Goal: Transaction & Acquisition: Purchase product/service

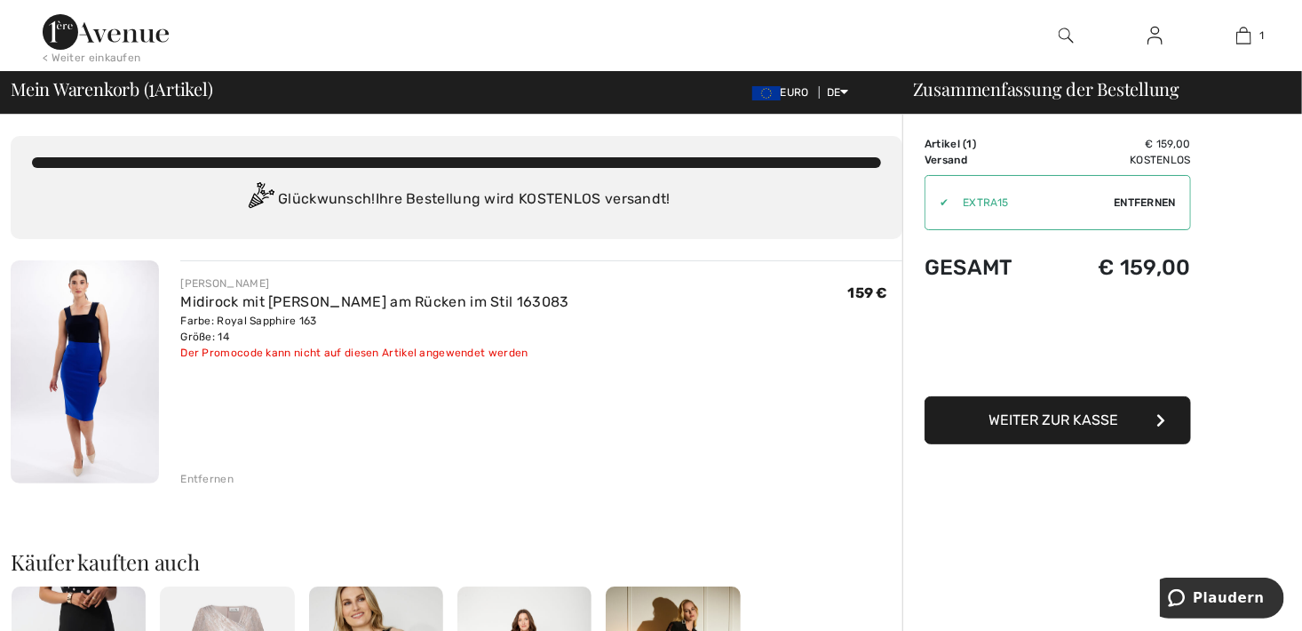
click at [1146, 44] on link at bounding box center [1156, 36] width 44 height 22
click at [1152, 34] on img at bounding box center [1155, 35] width 15 height 21
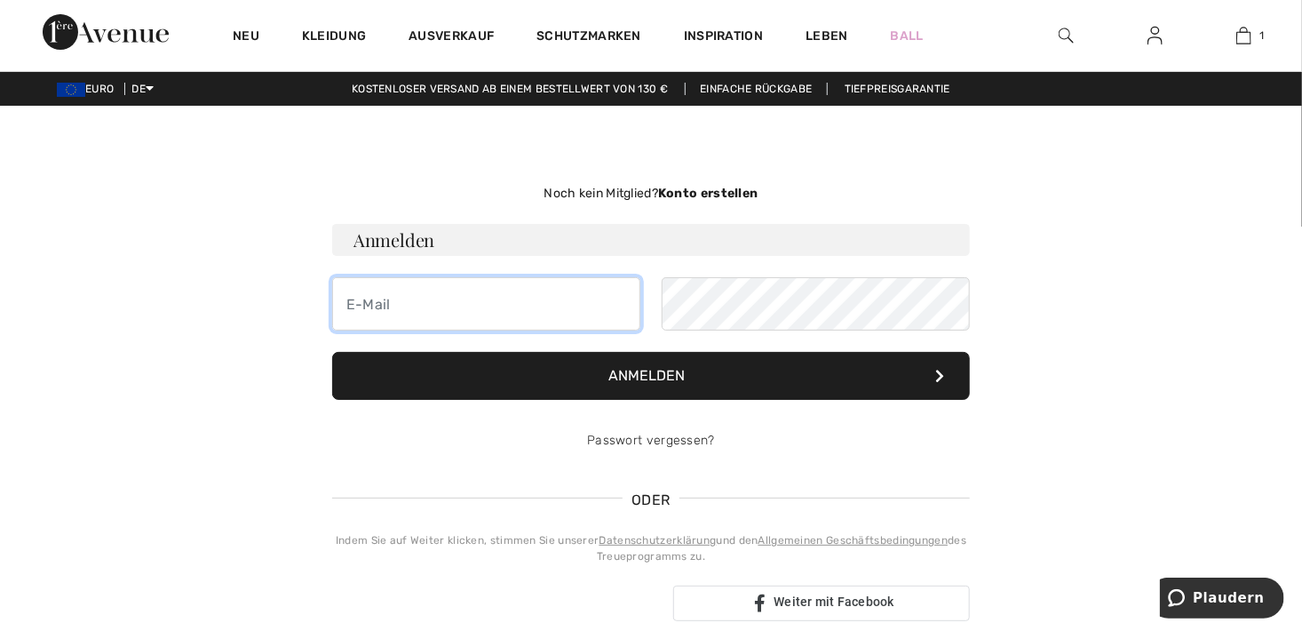
type input "uruppert@gmx.de"
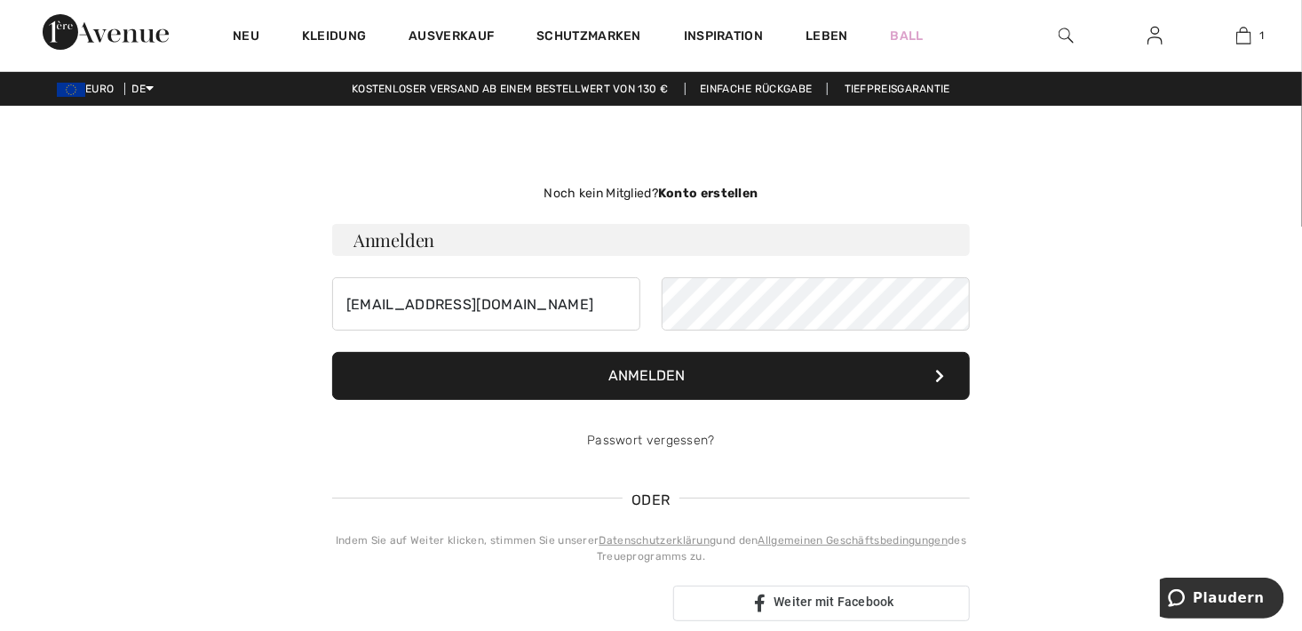
click at [688, 371] on button "Anmelden" at bounding box center [651, 376] width 638 height 48
click at [689, 371] on button "Anmelden" at bounding box center [651, 376] width 638 height 48
click at [943, 371] on icon at bounding box center [939, 376] width 9 height 14
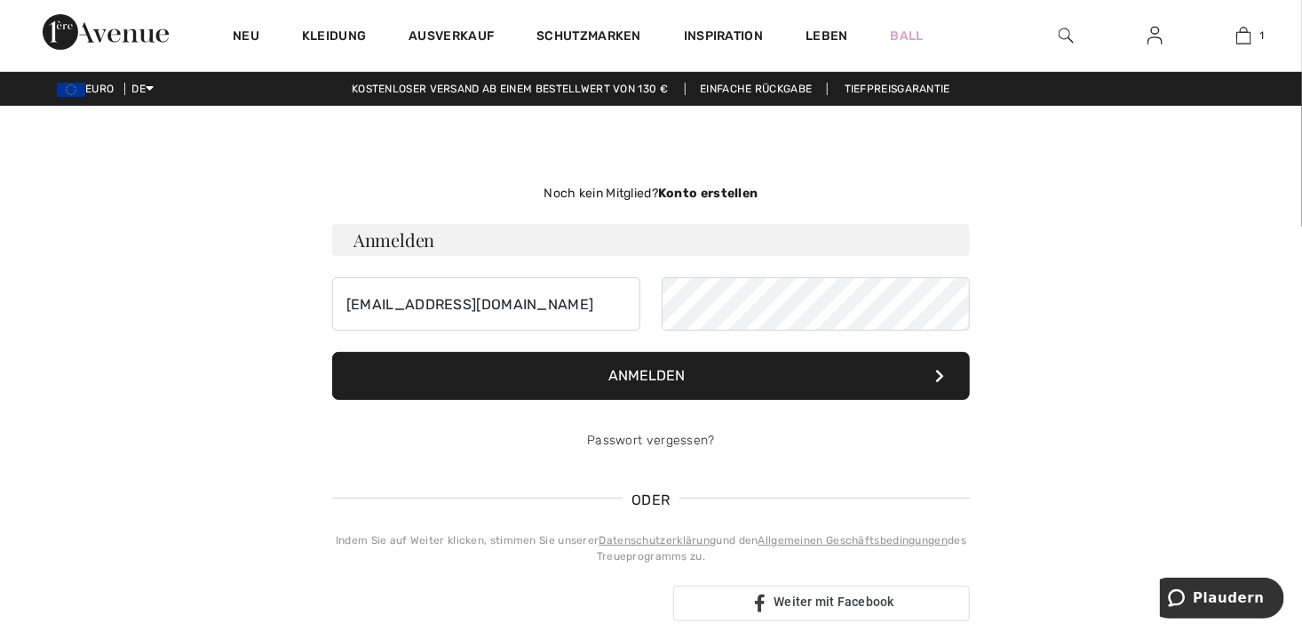
click at [943, 371] on icon at bounding box center [939, 376] width 9 height 14
click at [1151, 37] on img at bounding box center [1155, 35] width 15 height 21
click at [609, 376] on font "Anmelden" at bounding box center [647, 375] width 76 height 17
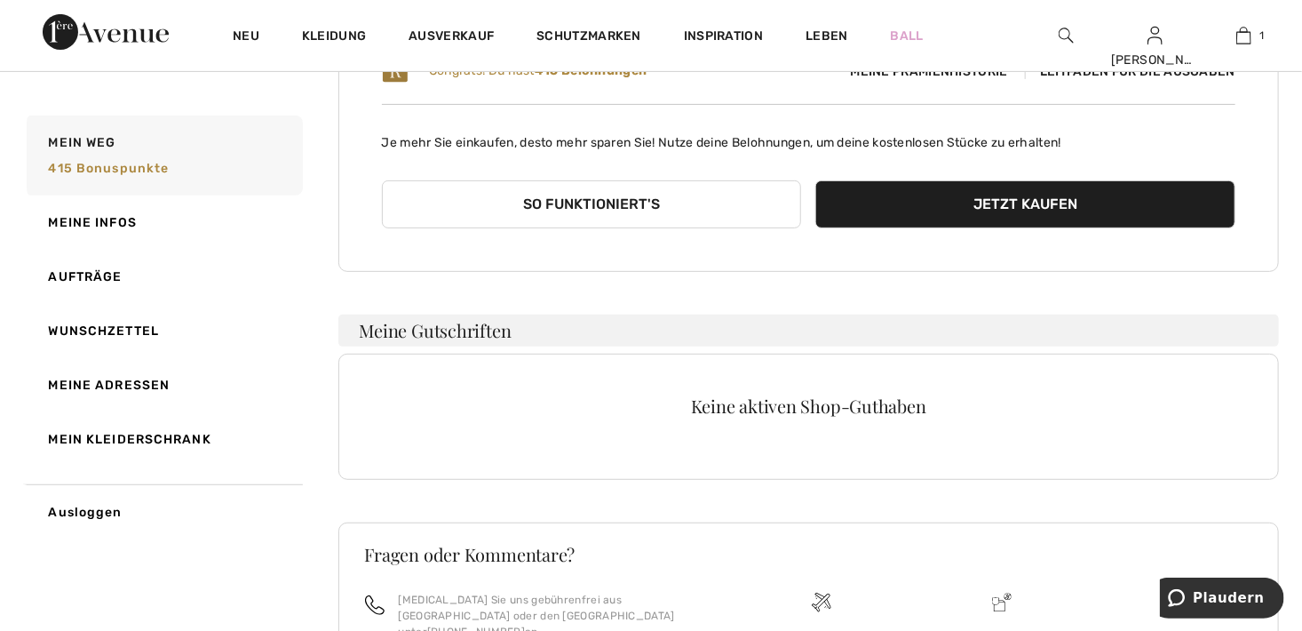
scroll to position [267, 0]
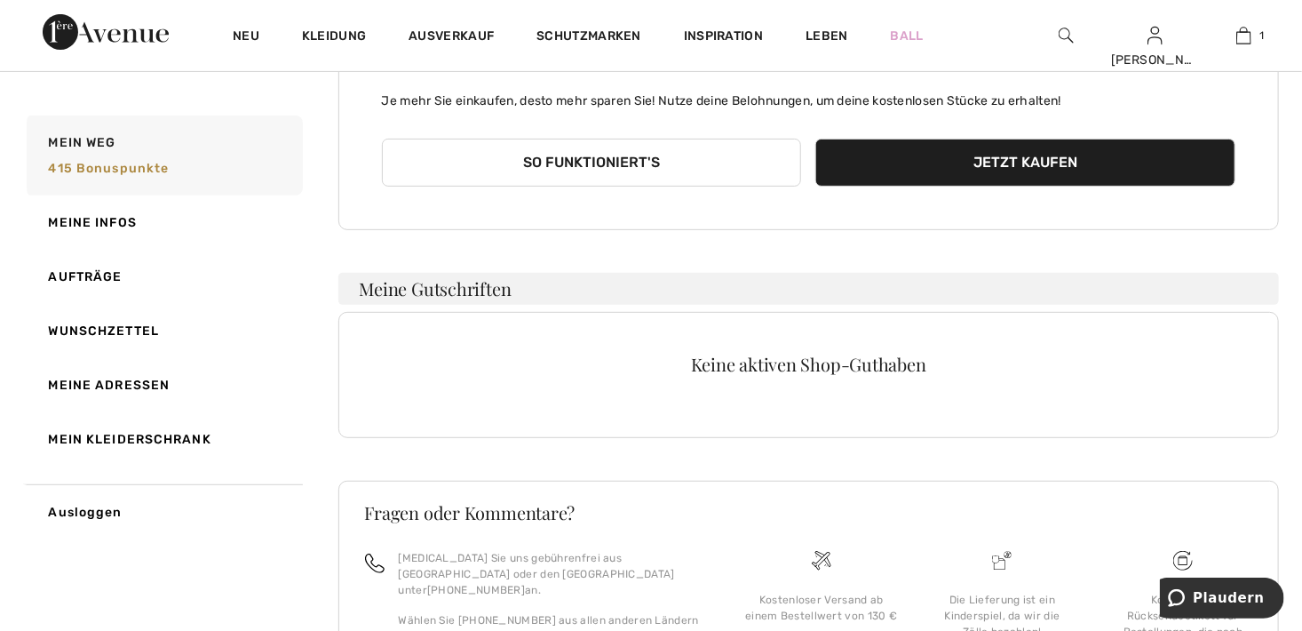
click at [676, 162] on button "So funktioniert's" at bounding box center [592, 163] width 420 height 48
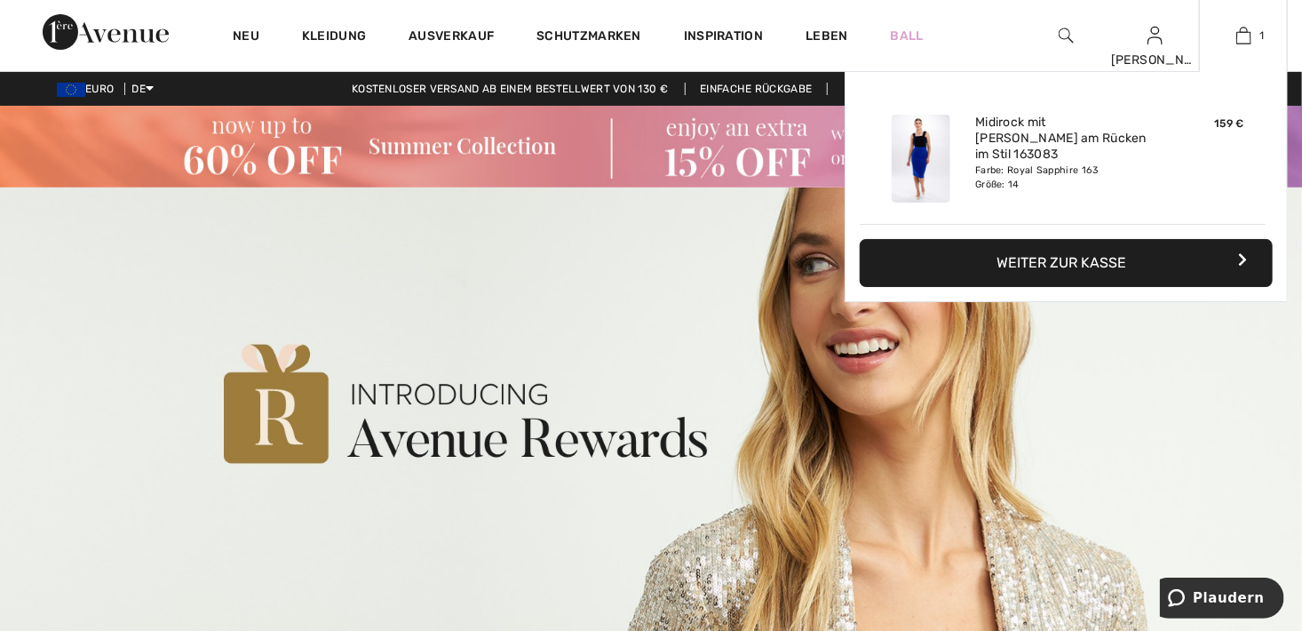
click at [977, 163] on div "Farbe: Royal Sapphire 163 Größe: 14" at bounding box center [1062, 177] width 175 height 28
click at [1057, 139] on link "Midirock mit [PERSON_NAME] am Rücken im Stil 163083" at bounding box center [1062, 139] width 175 height 49
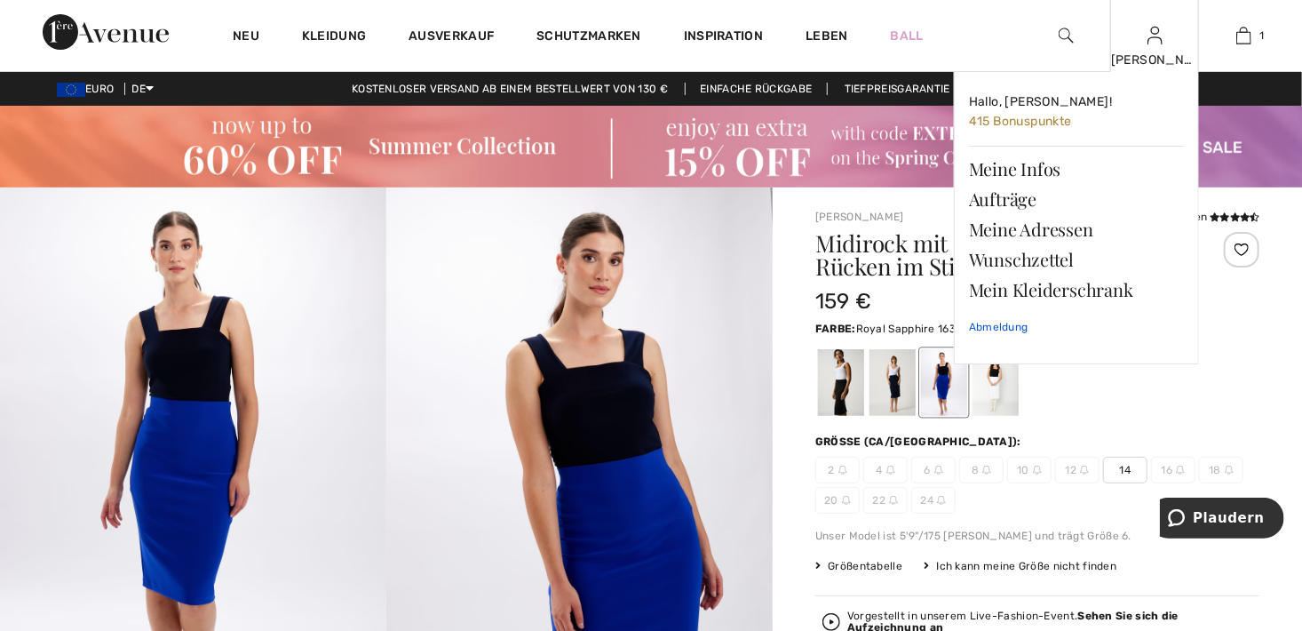
click at [1011, 331] on link "Abmeldung" at bounding box center [1076, 327] width 215 height 44
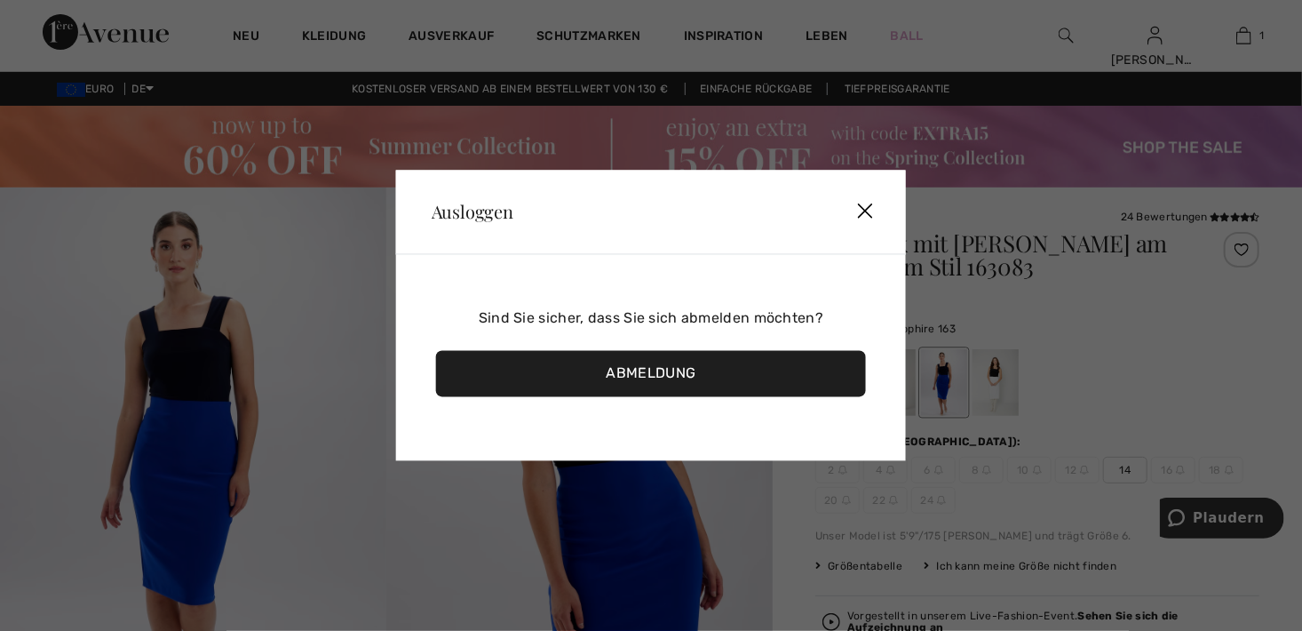
click at [720, 378] on div "Abmeldung" at bounding box center [651, 374] width 430 height 46
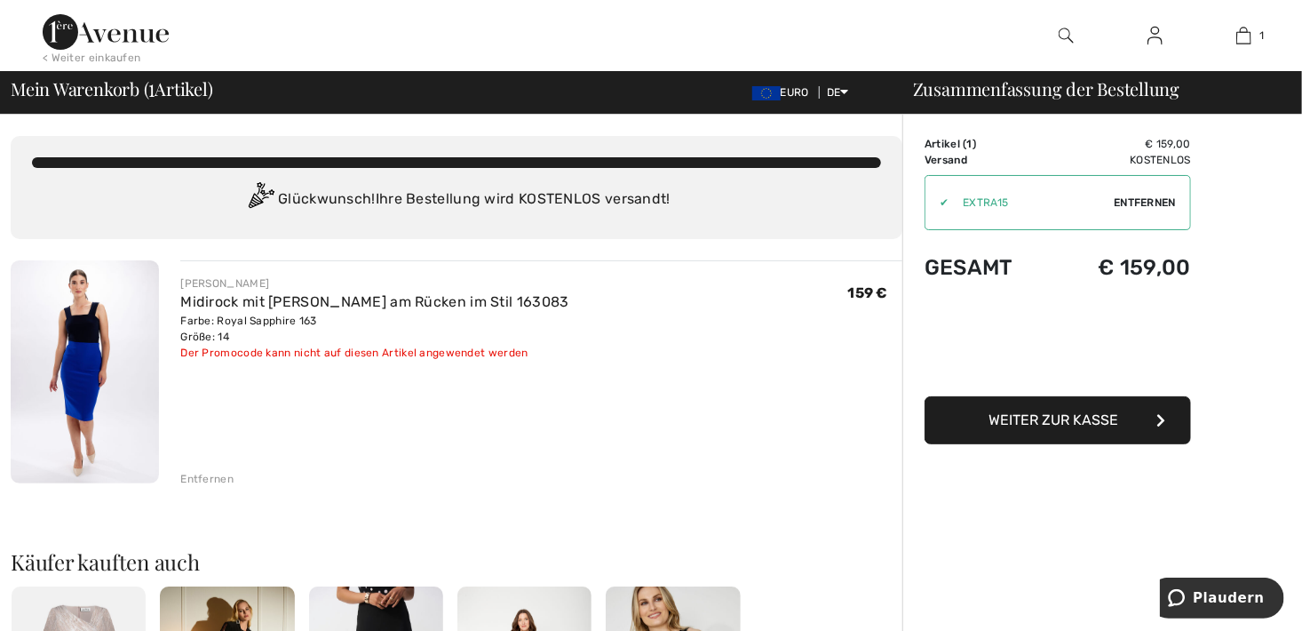
click at [73, 20] on img at bounding box center [106, 32] width 126 height 36
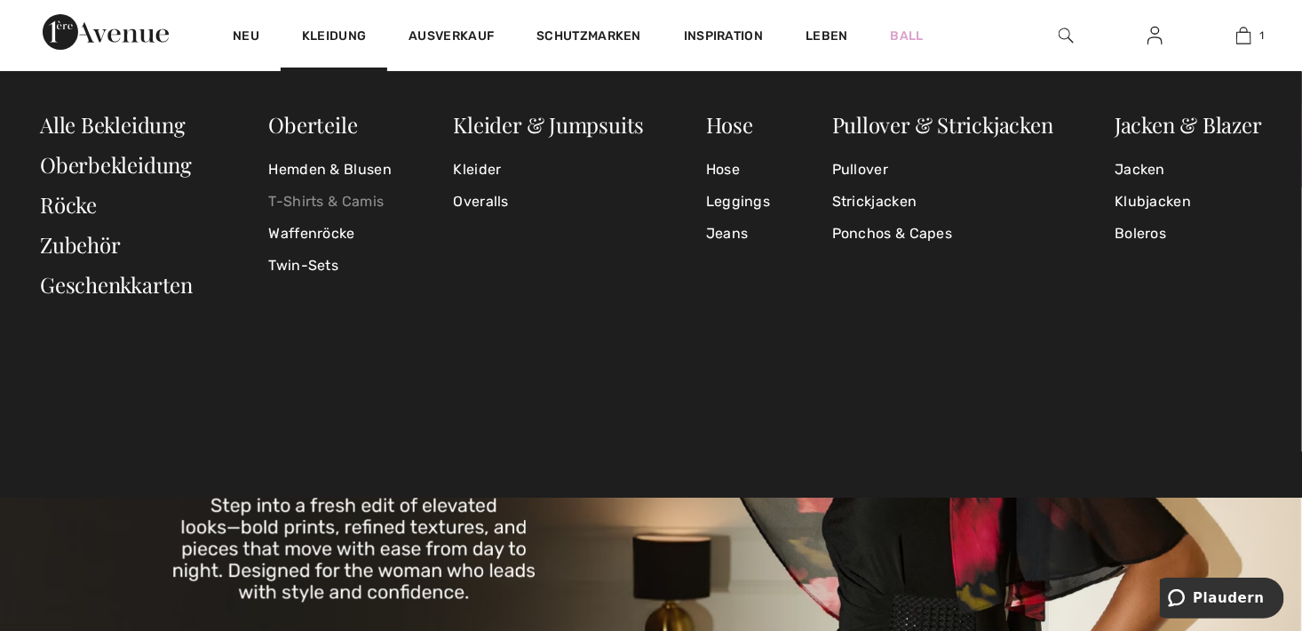
click at [323, 207] on link "T-Shirts & Camis" at bounding box center [329, 202] width 123 height 32
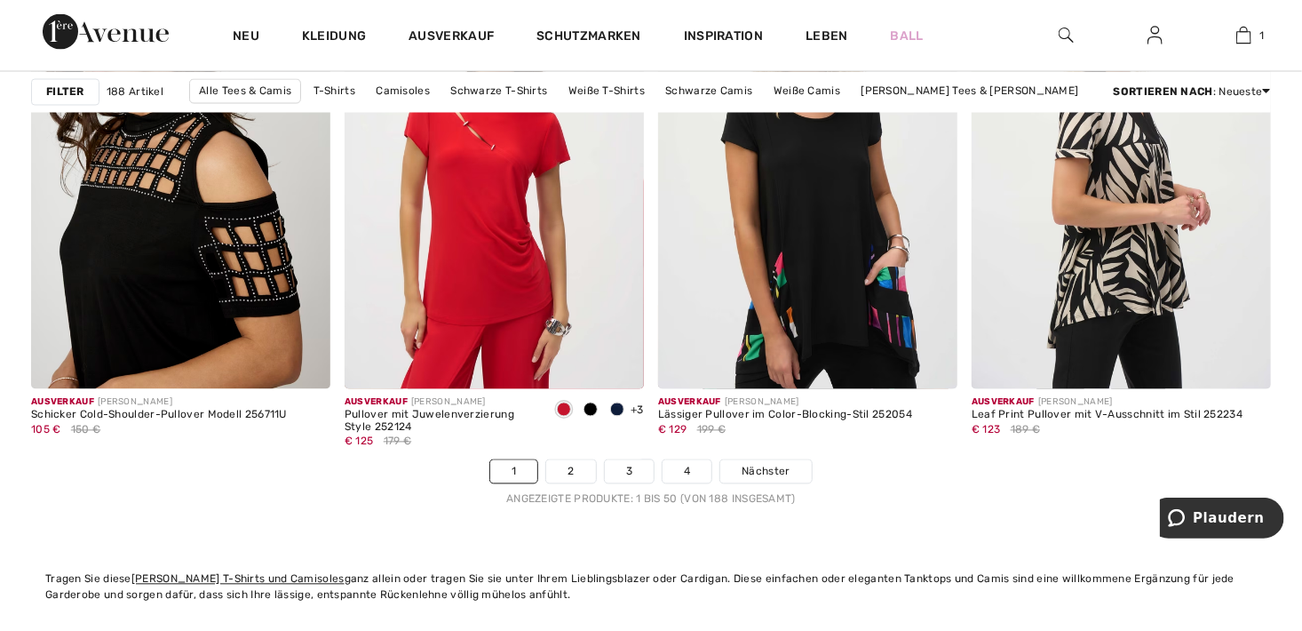
scroll to position [8084, 0]
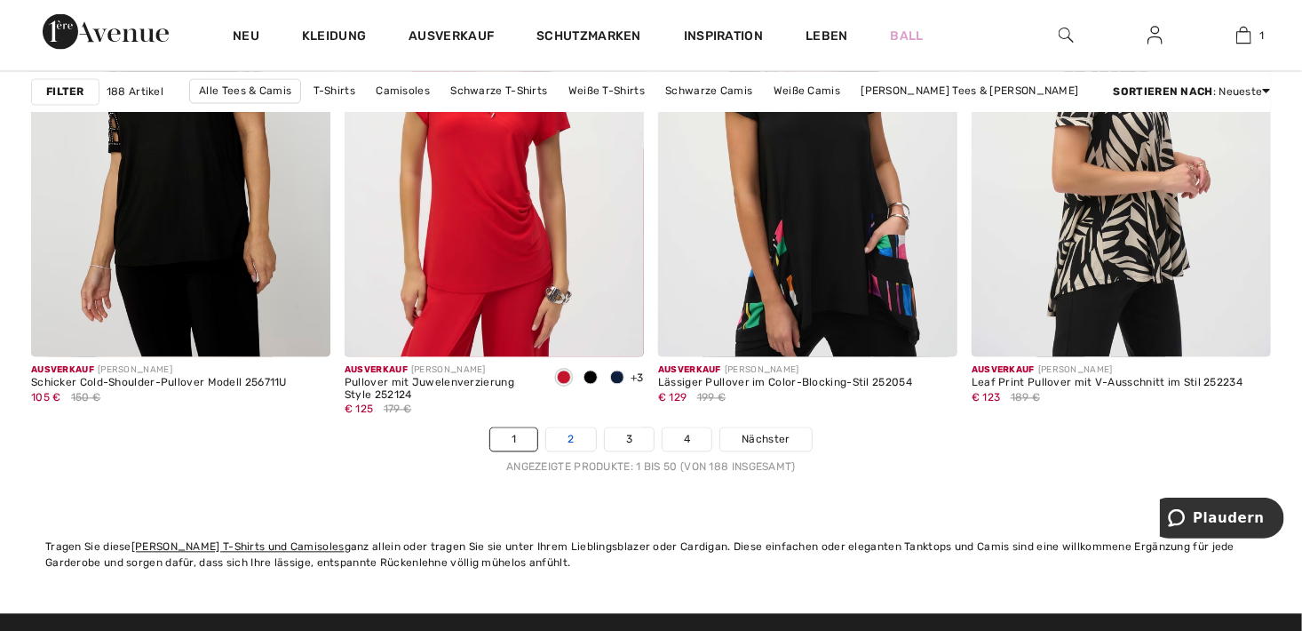
click at [559, 442] on link "2" at bounding box center [570, 439] width 49 height 23
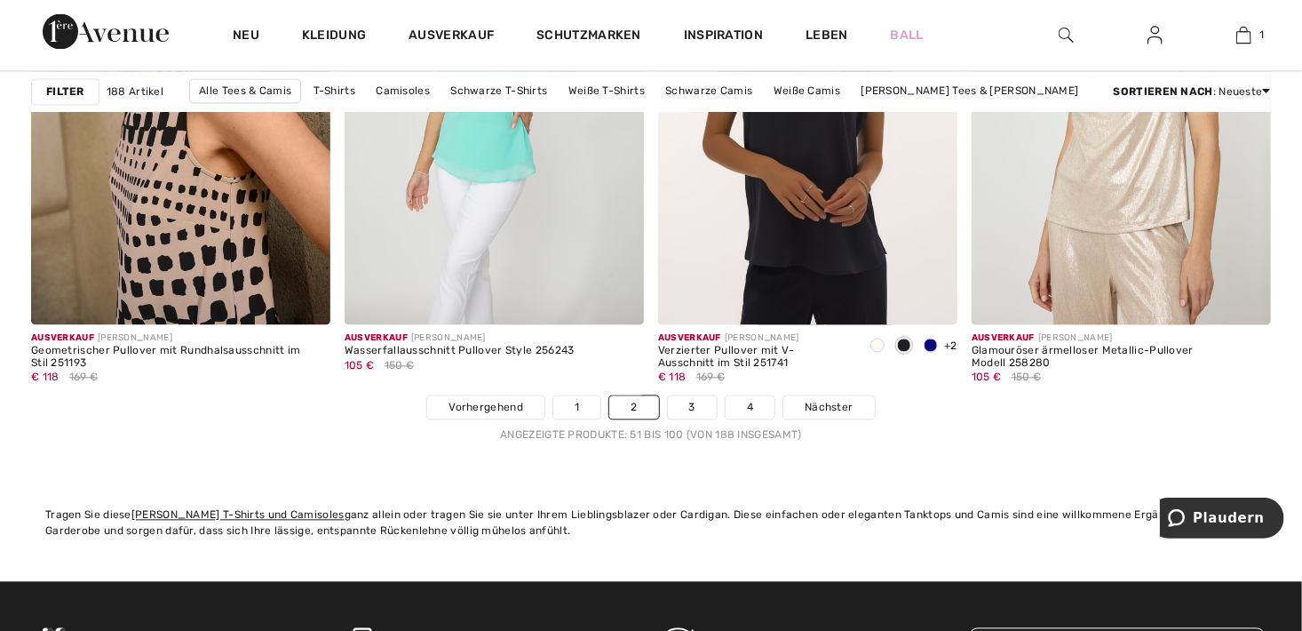
scroll to position [8351, 0]
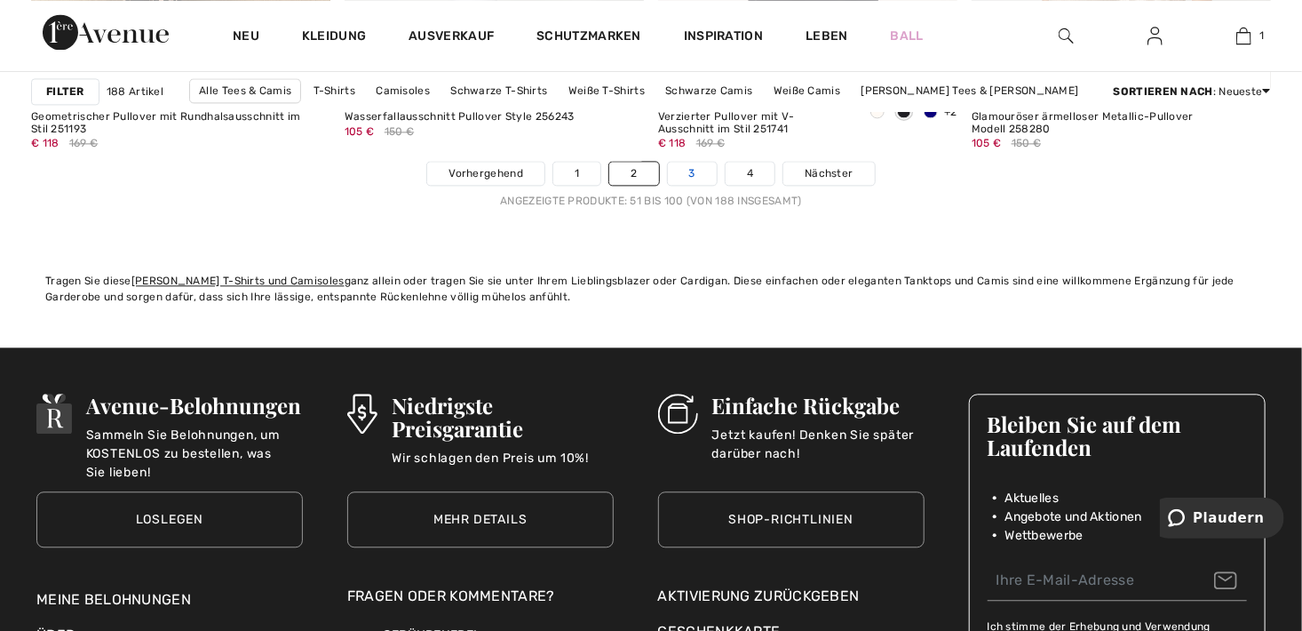
click at [695, 173] on link "3" at bounding box center [692, 173] width 49 height 23
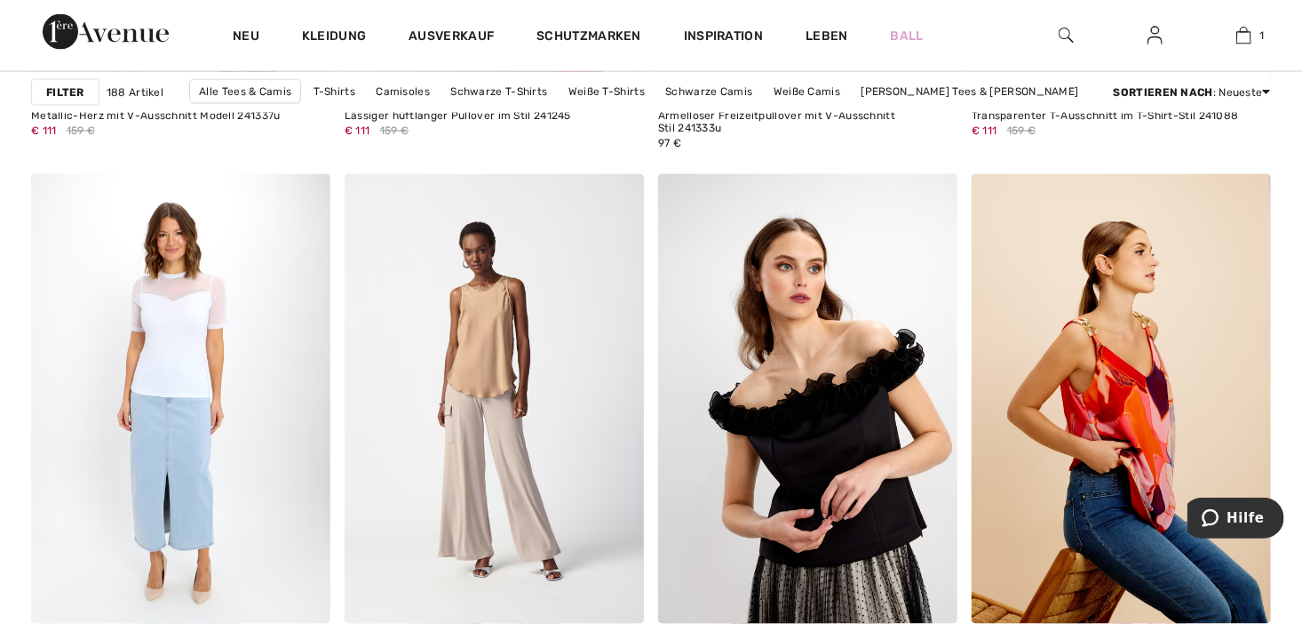
scroll to position [8351, 0]
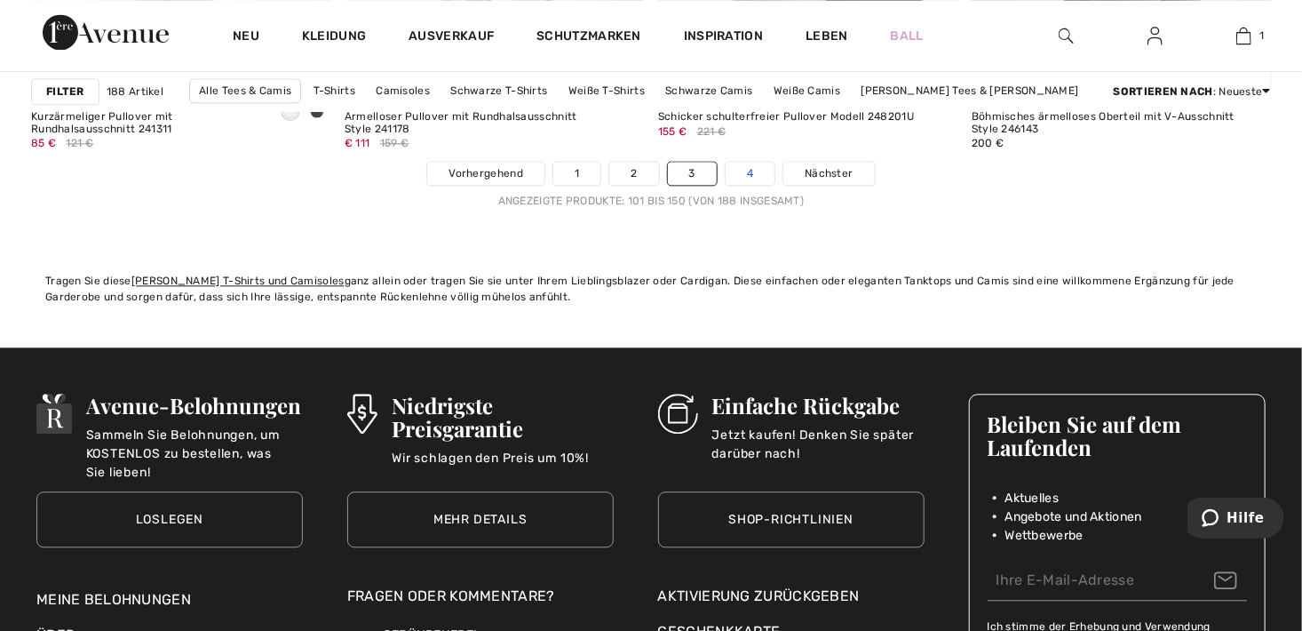
click at [740, 175] on link "4" at bounding box center [750, 173] width 49 height 23
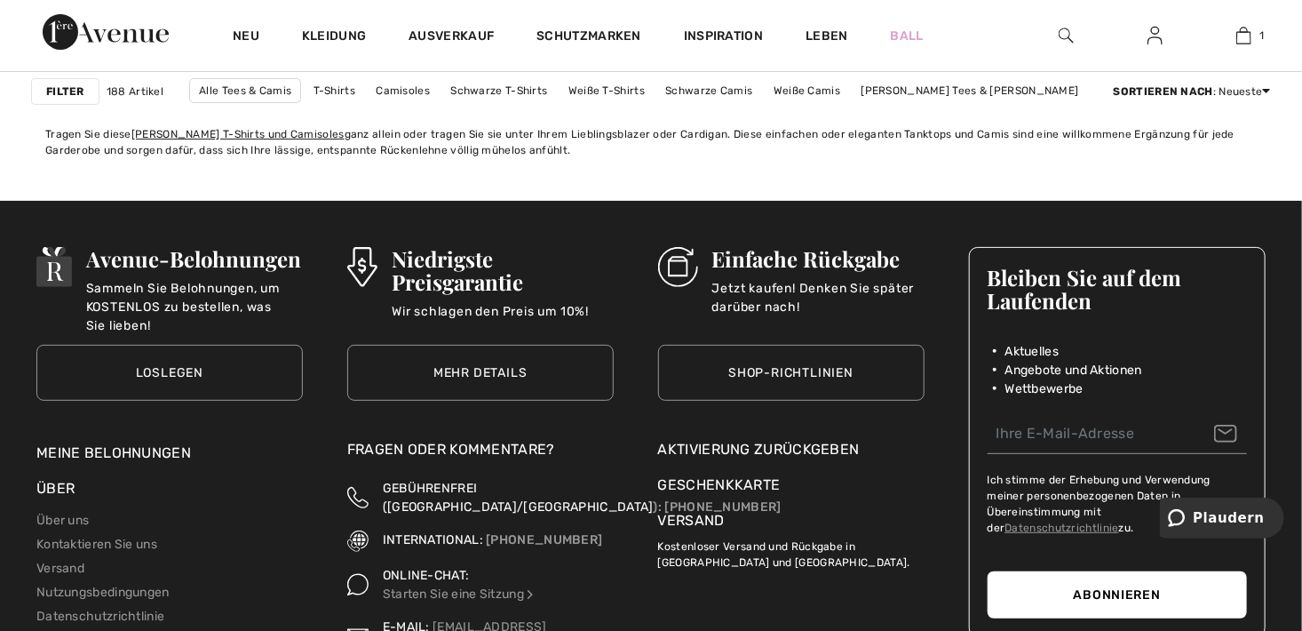
scroll to position [6752, 0]
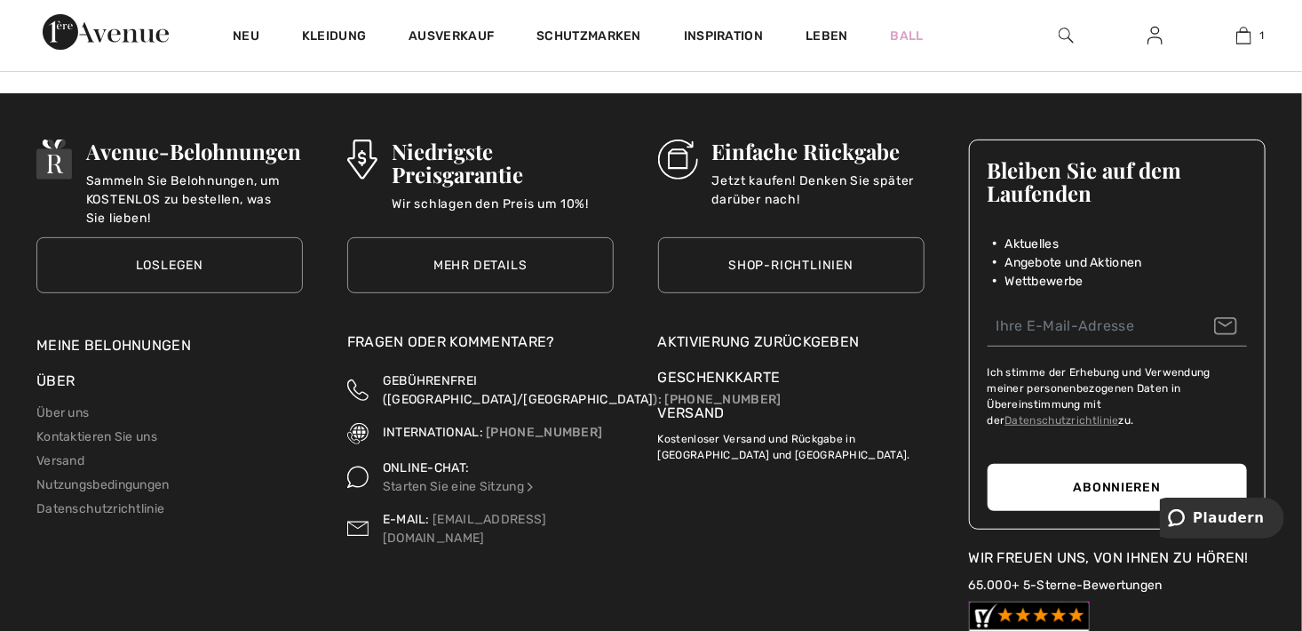
click at [1072, 37] on img at bounding box center [1066, 35] width 15 height 21
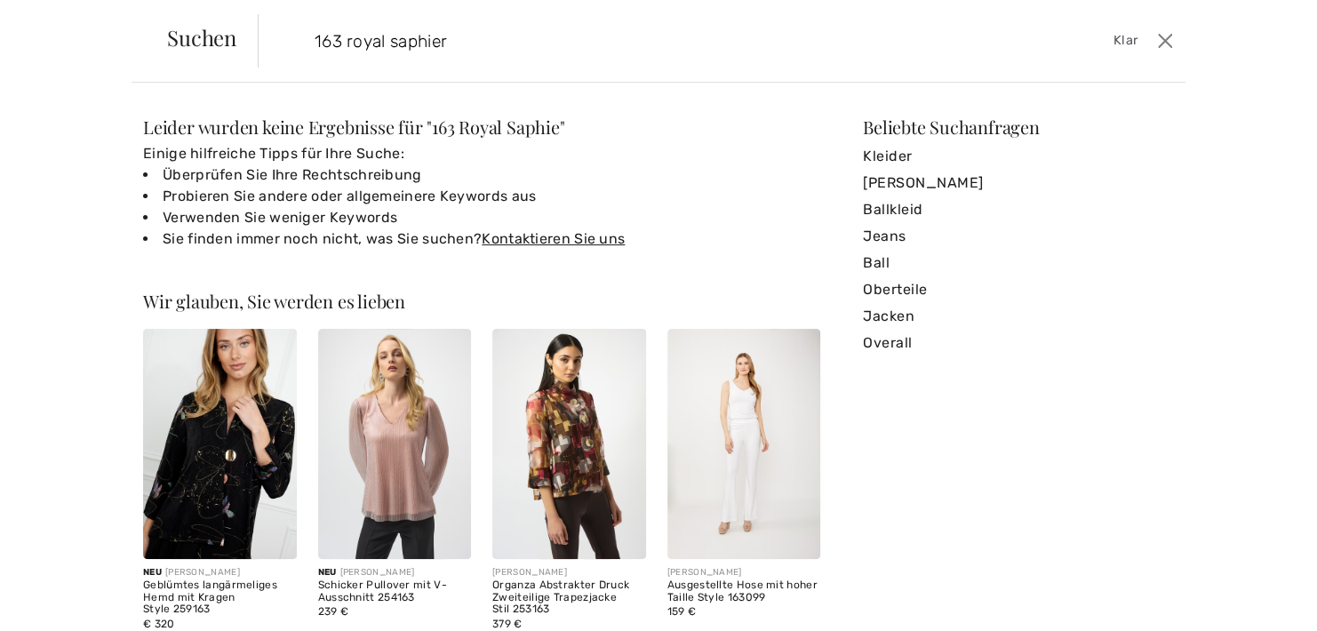
type input "163 royal saphier"
drag, startPoint x: 442, startPoint y: 44, endPoint x: 275, endPoint y: 50, distance: 167.1
click at [275, 50] on form "163 royal saphier Klar" at bounding box center [705, 40] width 894 height 53
click at [1167, 41] on button "Schließen" at bounding box center [1164, 41] width 27 height 28
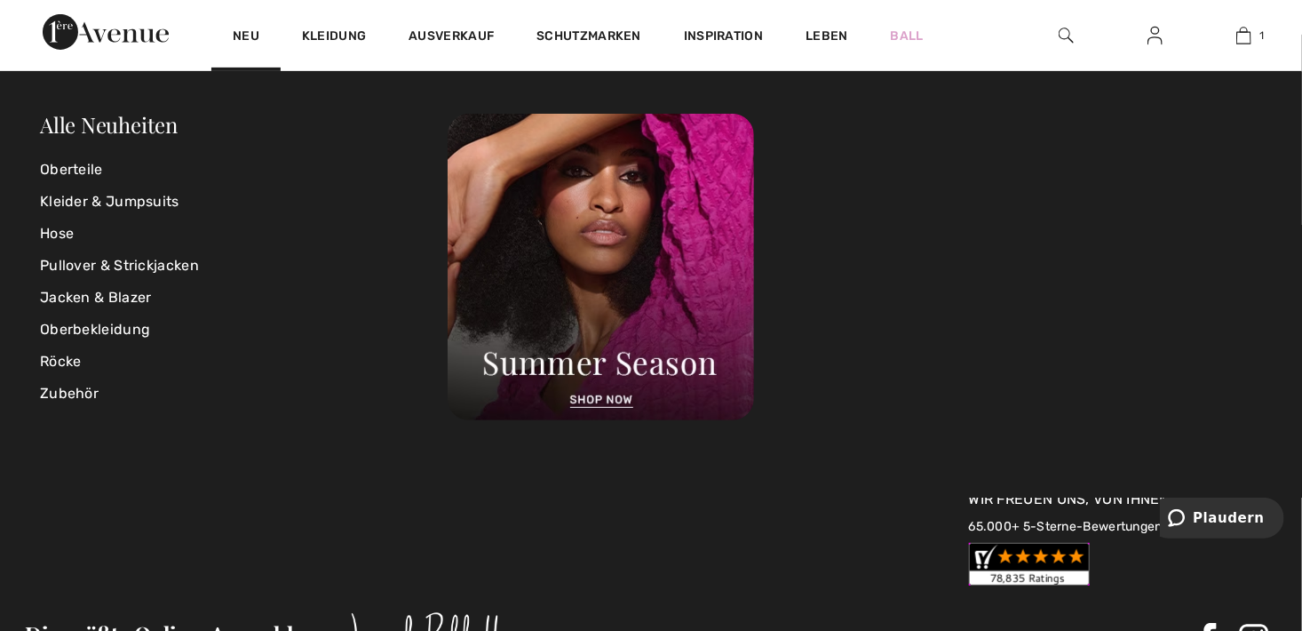
click at [146, 30] on img at bounding box center [106, 32] width 126 height 36
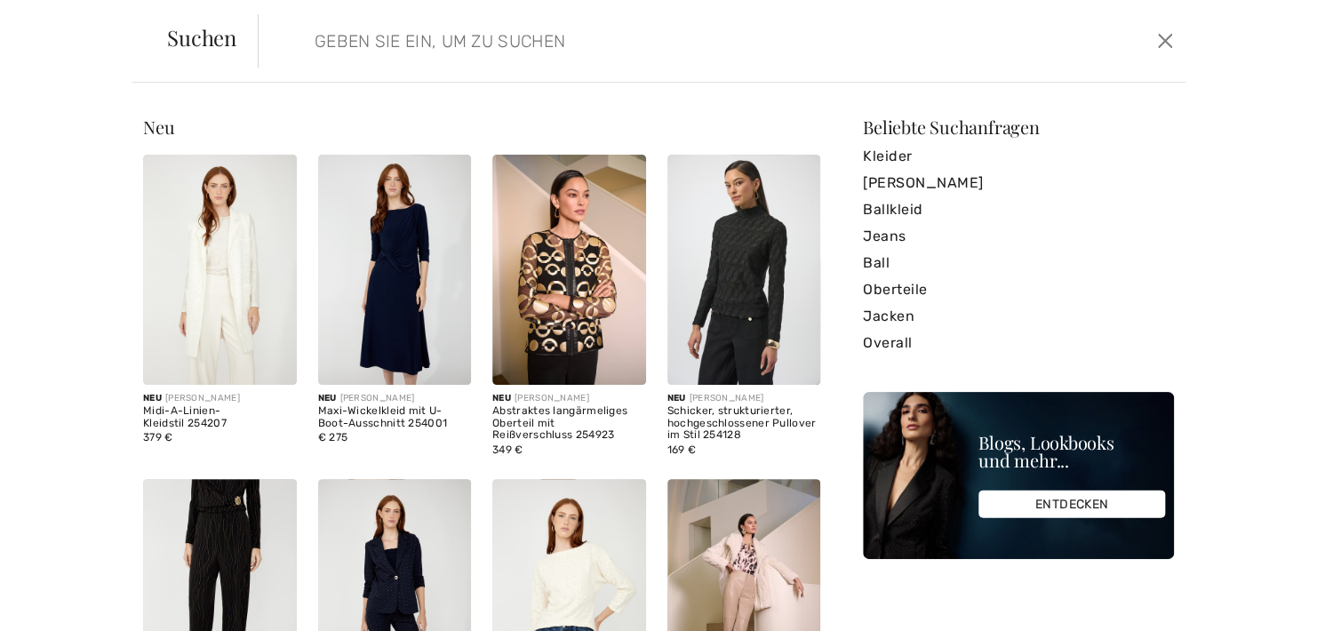
paste input "163 royal saphier"
type input "163 royal saphier"
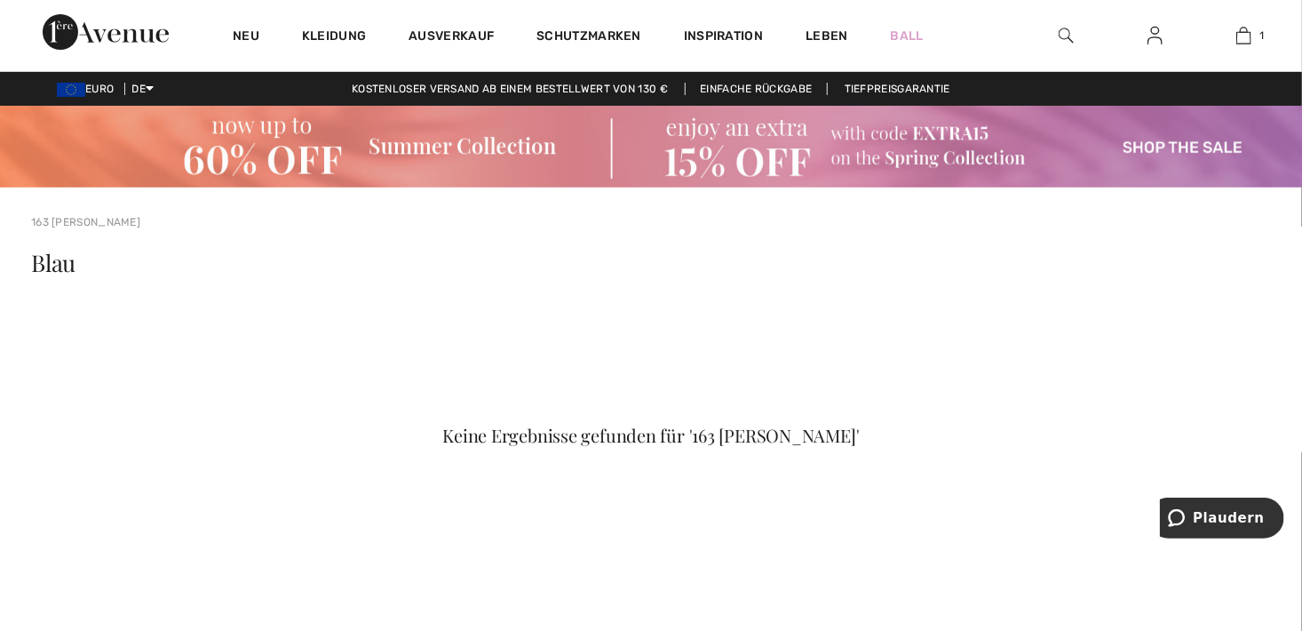
click at [142, 38] on img at bounding box center [106, 32] width 126 height 36
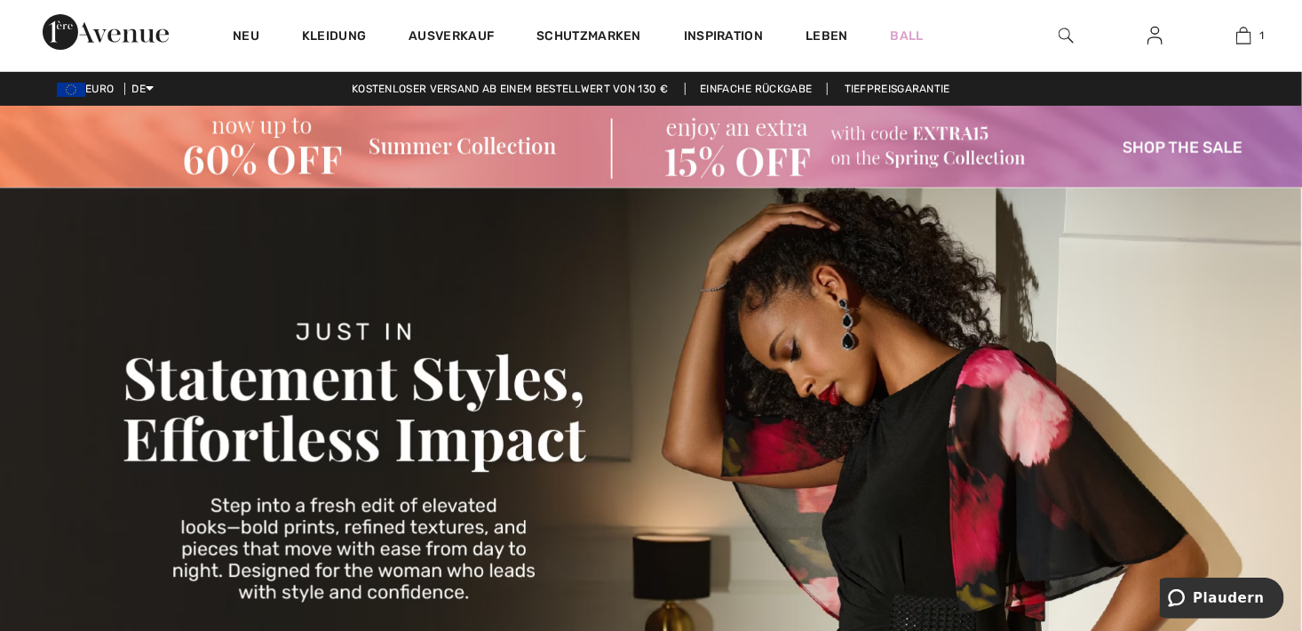
click at [1057, 41] on div at bounding box center [1066, 35] width 89 height 71
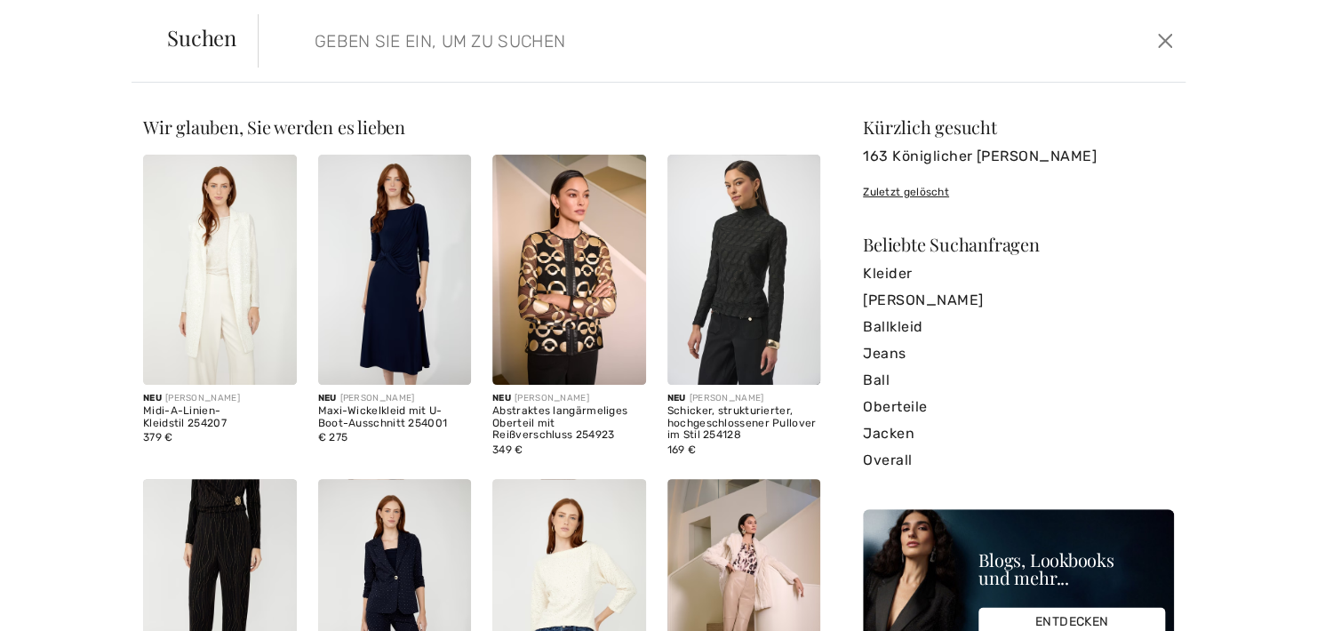
paste input "163 royal saphier"
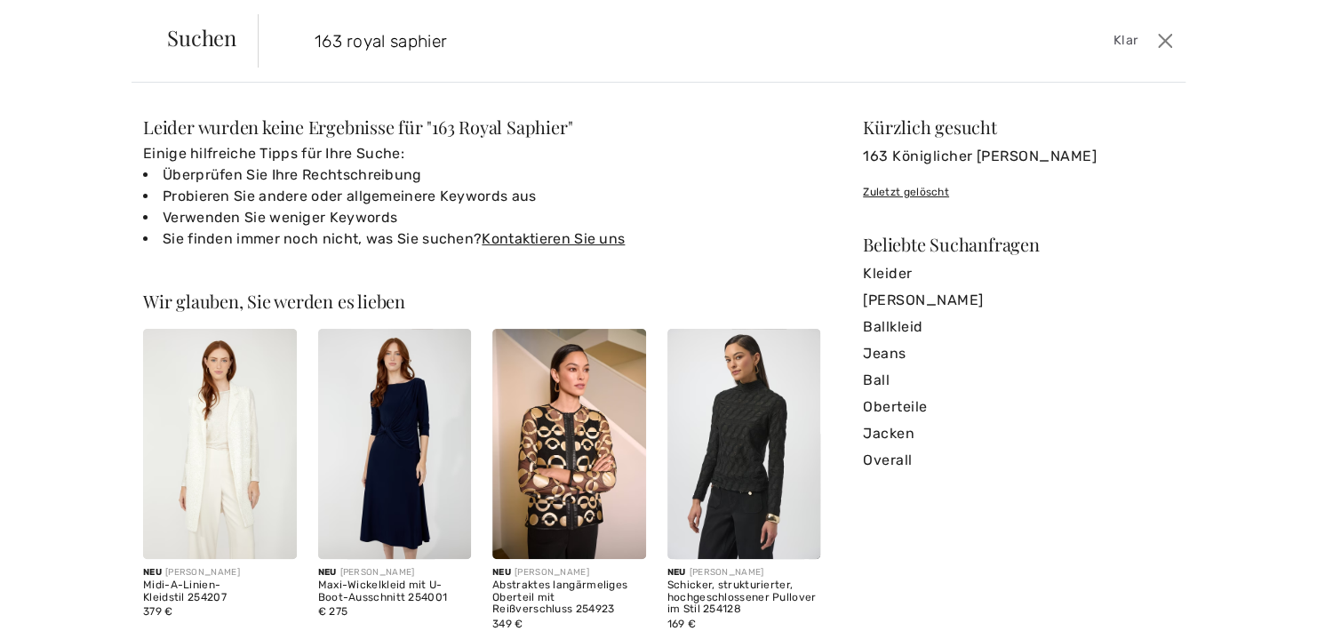
click at [342, 40] on input "163 royal saphier" at bounding box center [620, 40] width 638 height 53
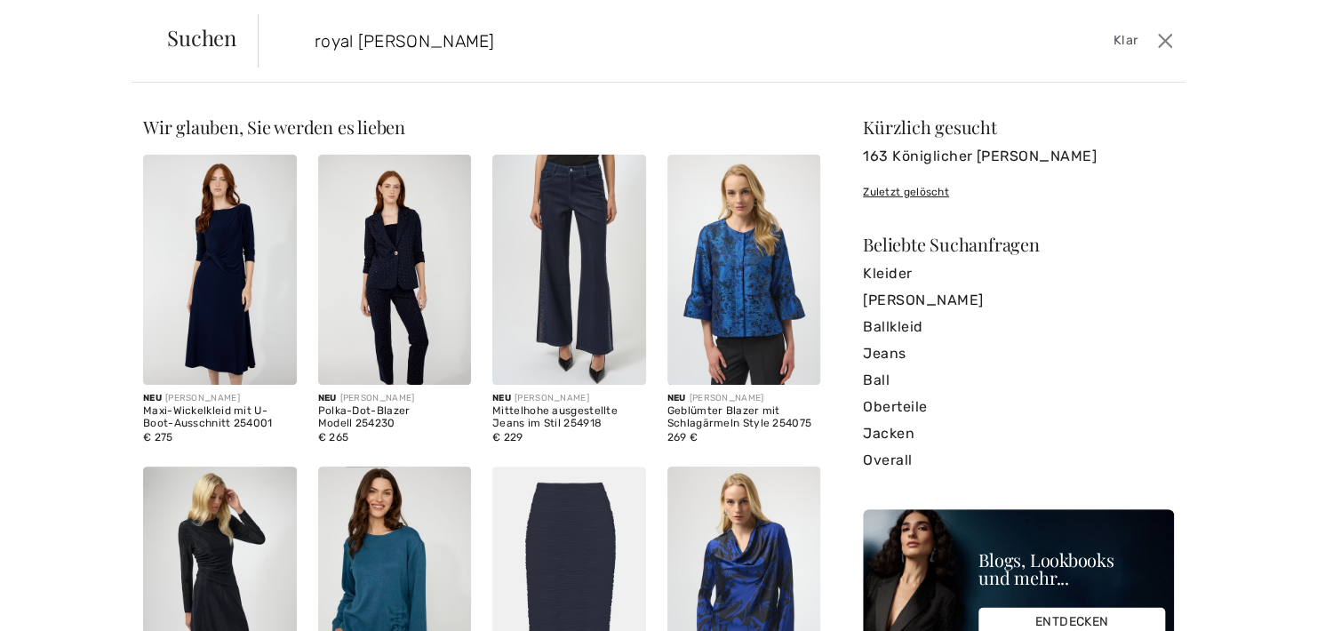
click at [434, 41] on input "royal [PERSON_NAME]" at bounding box center [620, 40] width 638 height 53
type input "royal [PERSON_NAME]"
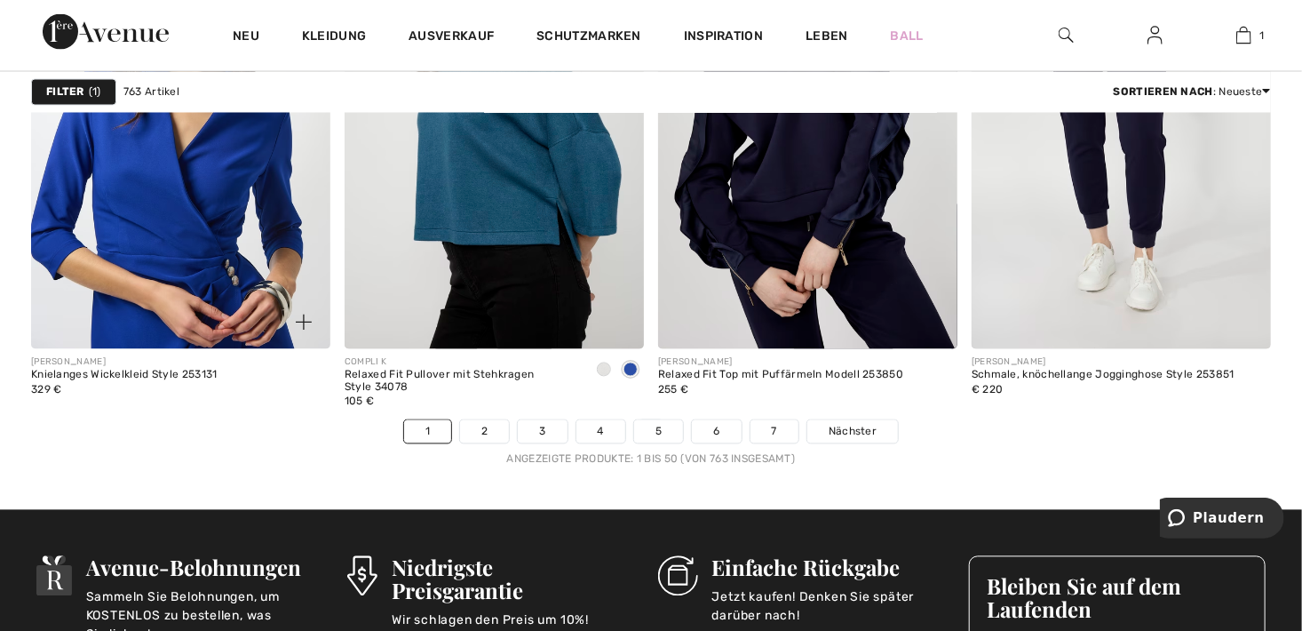
scroll to position [8084, 0]
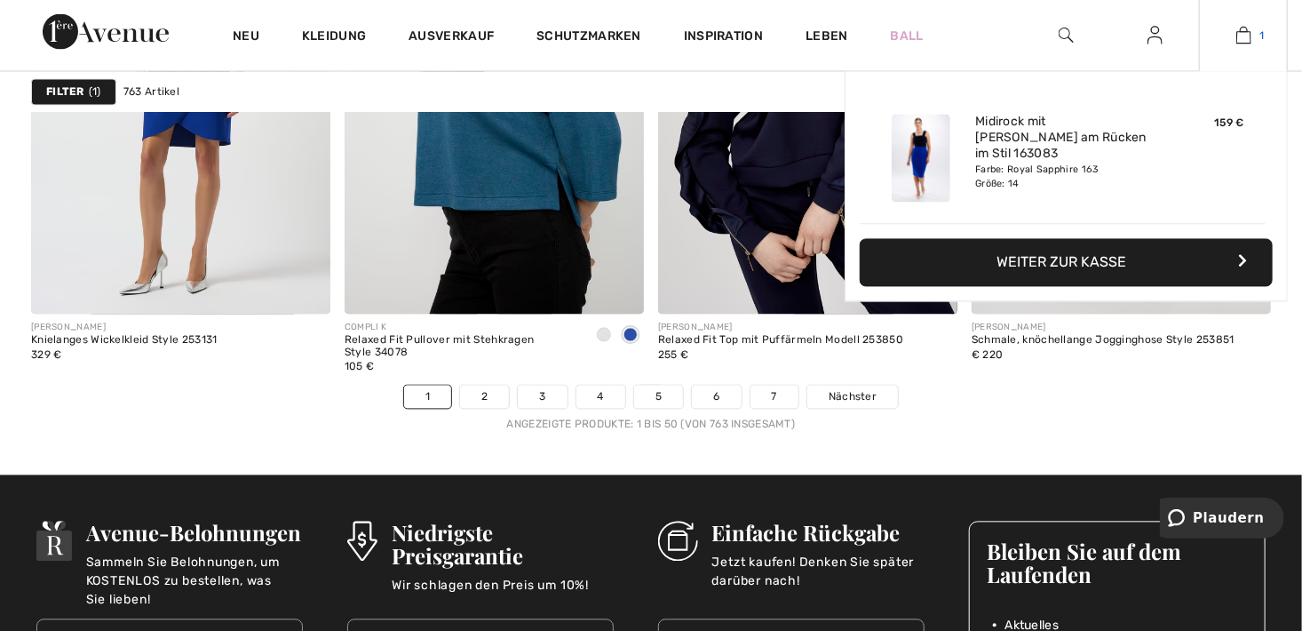
click at [1254, 36] on link "1" at bounding box center [1243, 35] width 87 height 21
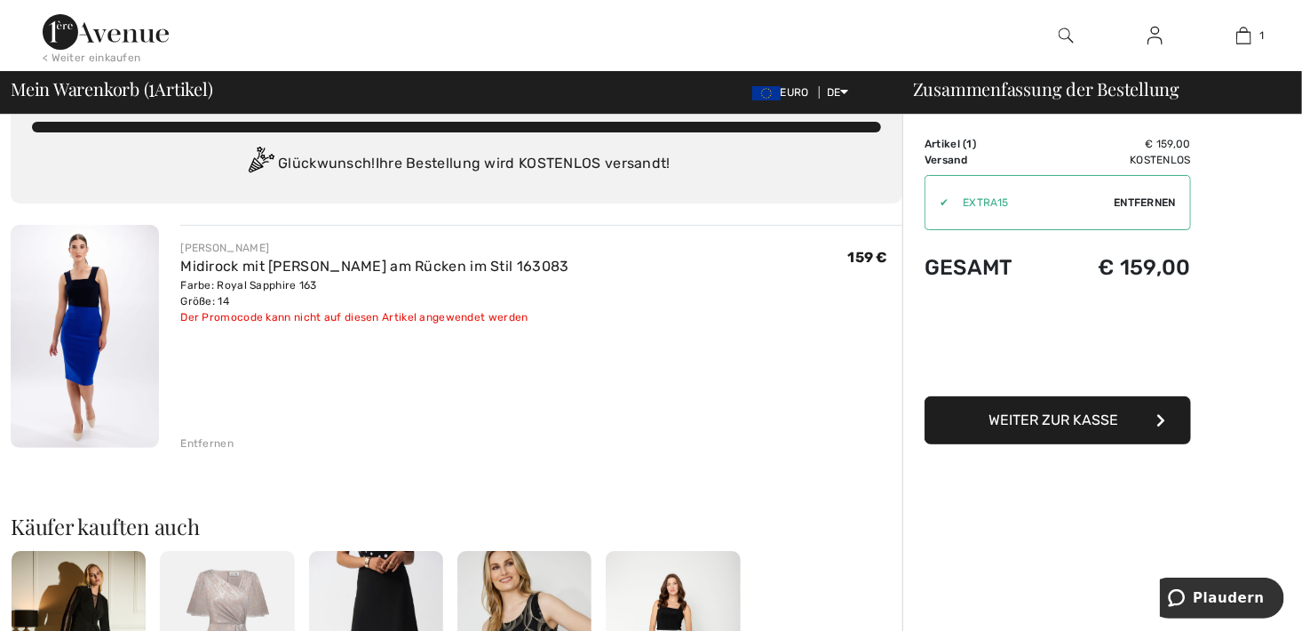
scroll to position [89, 0]
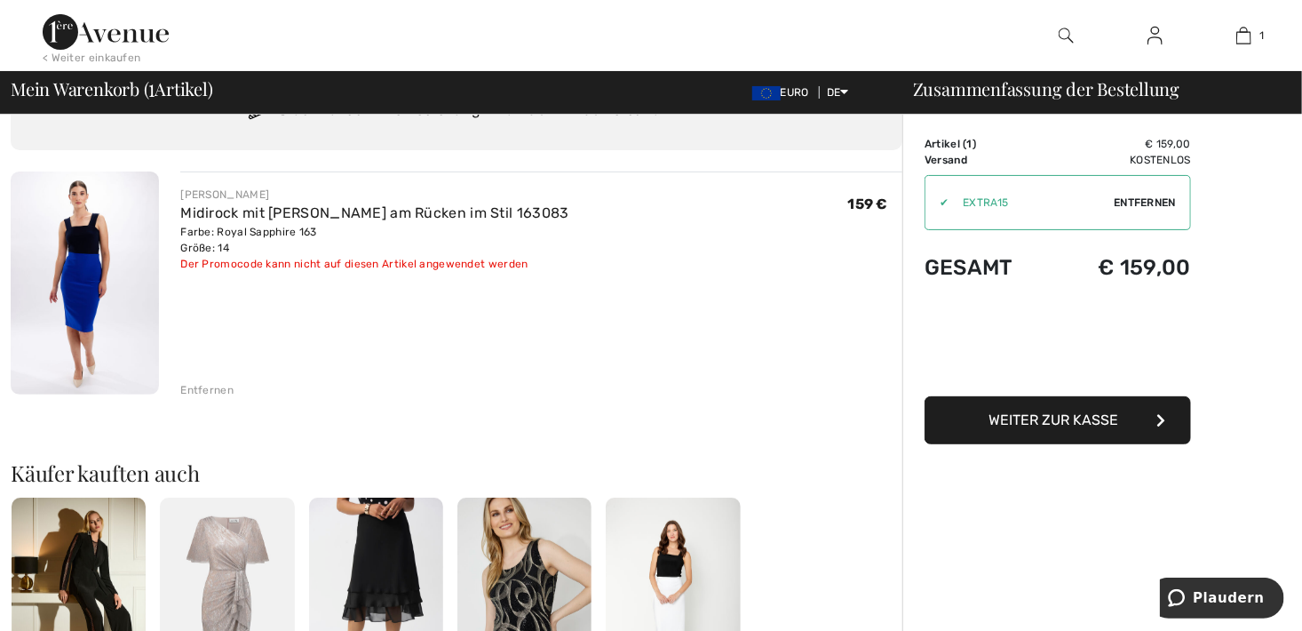
click at [200, 385] on div "Entfernen" at bounding box center [206, 390] width 53 height 16
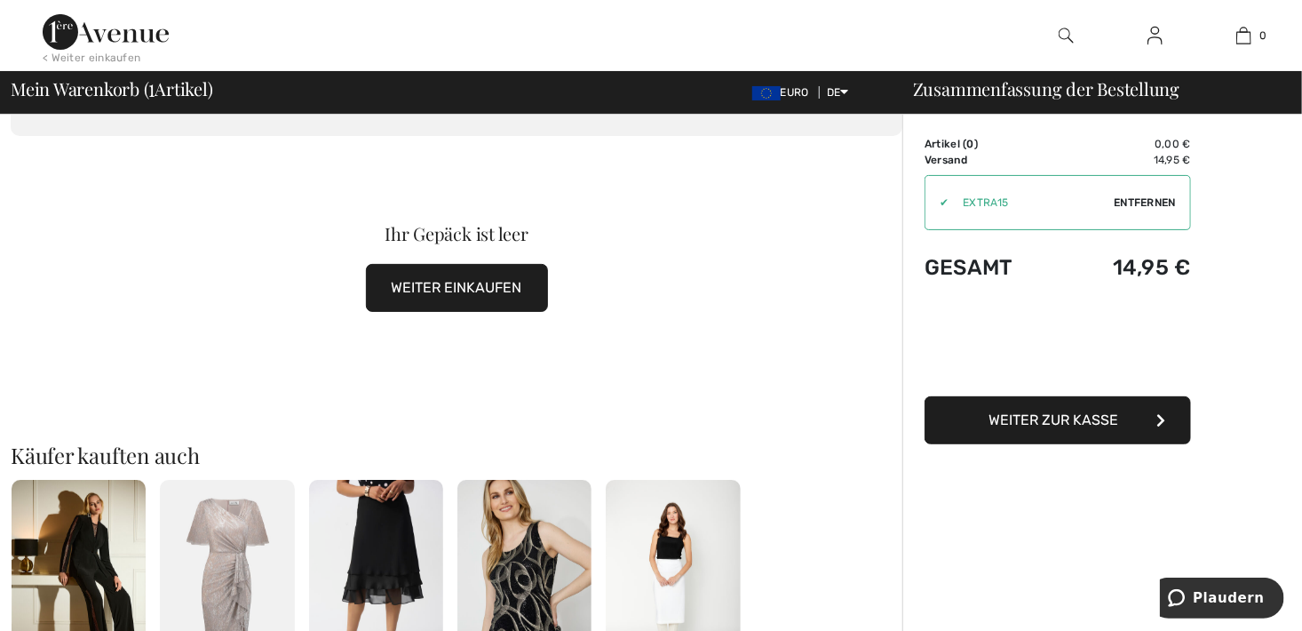
click at [1172, 199] on span "Entfernen" at bounding box center [1145, 203] width 62 height 16
click at [93, 35] on img at bounding box center [106, 32] width 126 height 36
